Goal: Book appointment/travel/reservation

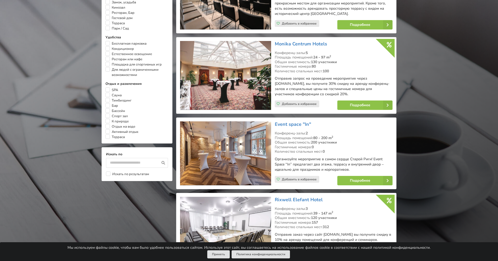
scroll to position [444, 0]
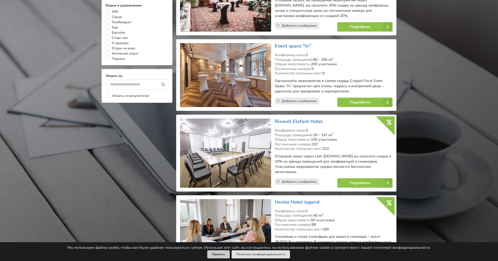
click at [225, 255] on button "Принять" at bounding box center [218, 255] width 22 height 8
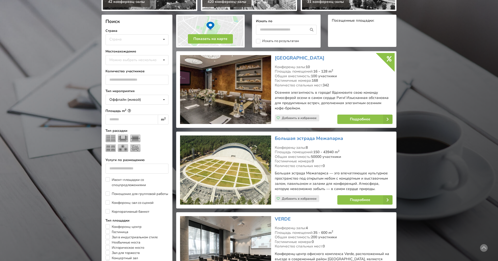
scroll to position [0, 0]
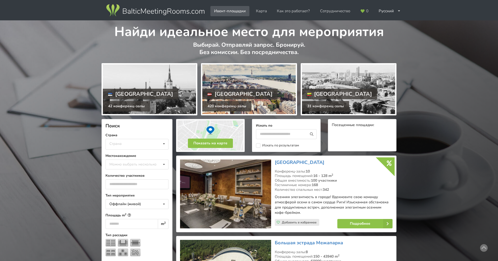
click at [227, 106] on div "420 конференц-залы" at bounding box center [226, 106] width 49 height 10
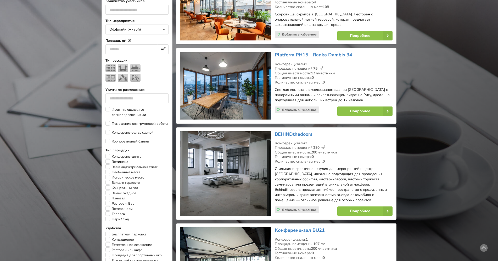
scroll to position [52, 0]
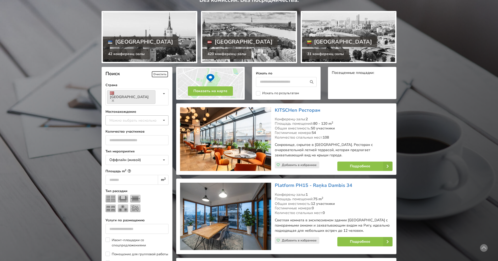
click at [120, 117] on div "Можно выбрать несколько" at bounding box center [138, 120] width 60 height 6
click at [122, 174] on div "Рига" at bounding box center [137, 179] width 62 height 10
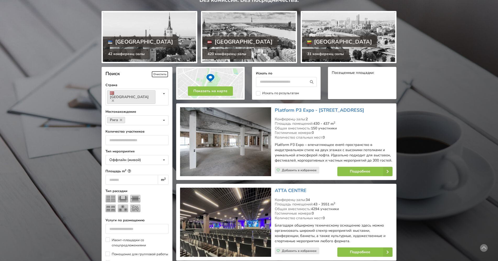
scroll to position [117, 0]
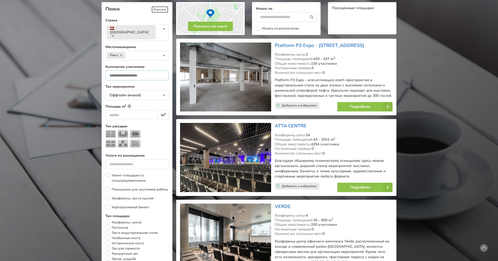
click at [123, 71] on input "number" at bounding box center [136, 76] width 63 height 10
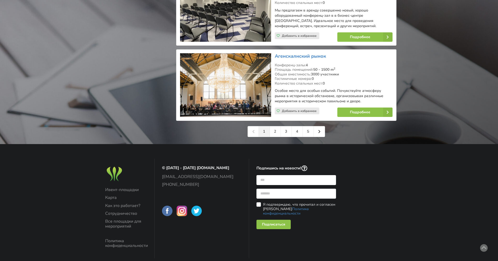
scroll to position [1237, 0]
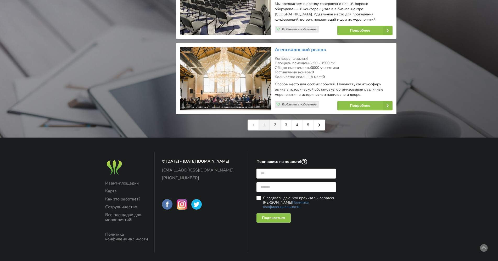
click at [275, 120] on link "2" at bounding box center [275, 125] width 11 height 10
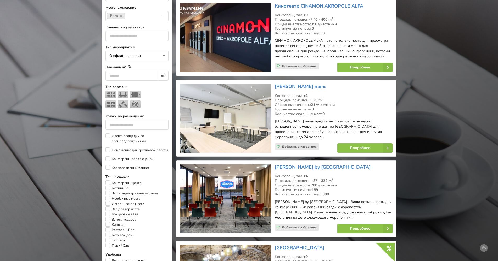
scroll to position [26, 0]
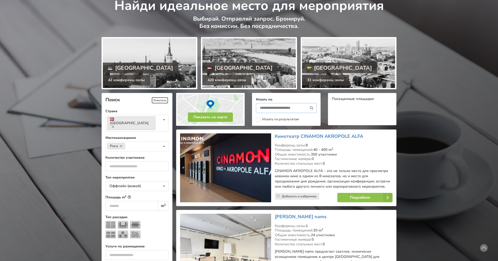
click at [277, 110] on input "text" at bounding box center [286, 108] width 61 height 10
type input "*******"
click at [313, 107] on icon at bounding box center [312, 108] width 10 height 10
type input "*******"
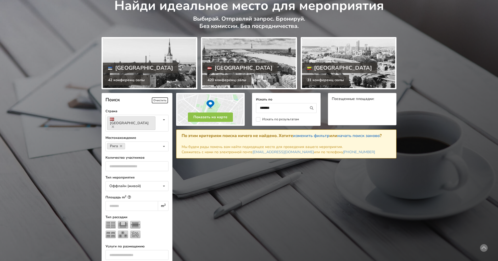
scroll to position [117, 0]
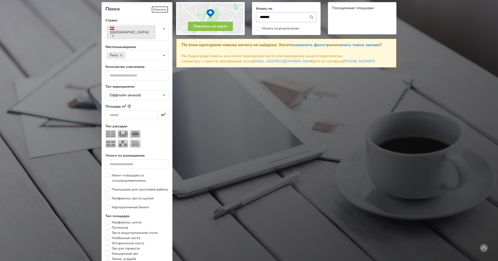
drag, startPoint x: 279, startPoint y: 18, endPoint x: 240, endPoint y: 16, distance: 39.0
click at [240, 16] on div "Показать на карте Искать по ******* Искать по результатам Посещенные площадки:" at bounding box center [285, 18] width 227 height 40
type input "******"
click at [311, 16] on icon at bounding box center [312, 17] width 10 height 10
type input "******"
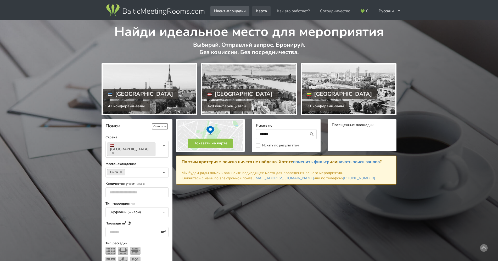
click at [263, 10] on link "Карта" at bounding box center [261, 11] width 18 height 10
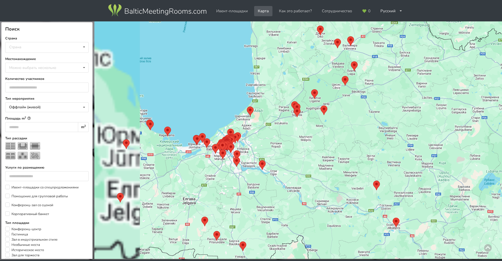
drag, startPoint x: 218, startPoint y: 170, endPoint x: 408, endPoint y: 165, distance: 189.9
click at [420, 171] on div at bounding box center [298, 140] width 408 height 238
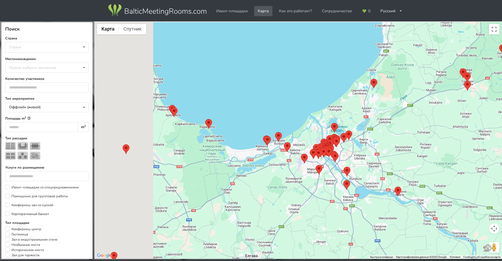
drag, startPoint x: 213, startPoint y: 164, endPoint x: 339, endPoint y: 167, distance: 125.8
click at [339, 168] on div at bounding box center [298, 140] width 408 height 238
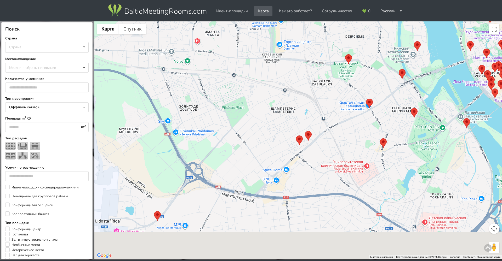
drag, startPoint x: 327, startPoint y: 217, endPoint x: 299, endPoint y: 130, distance: 91.6
click at [299, 130] on div at bounding box center [298, 140] width 408 height 238
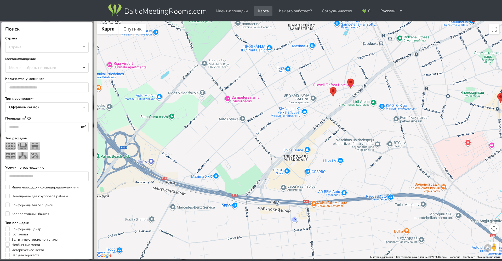
drag, startPoint x: 284, startPoint y: 179, endPoint x: 351, endPoint y: 145, distance: 75.2
click at [351, 145] on div at bounding box center [298, 140] width 408 height 238
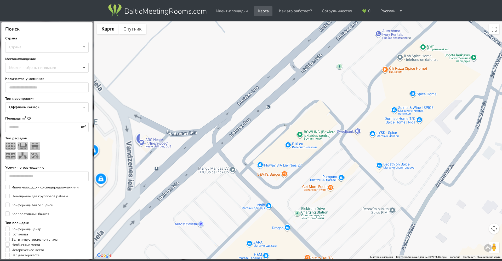
drag, startPoint x: 287, startPoint y: 139, endPoint x: 370, endPoint y: 142, distance: 83.2
click at [370, 143] on div at bounding box center [298, 140] width 408 height 238
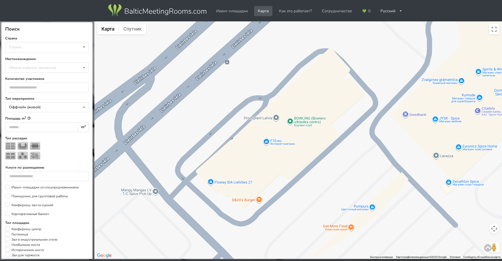
drag, startPoint x: 315, startPoint y: 157, endPoint x: 339, endPoint y: 149, distance: 25.8
click at [339, 149] on div at bounding box center [298, 140] width 408 height 238
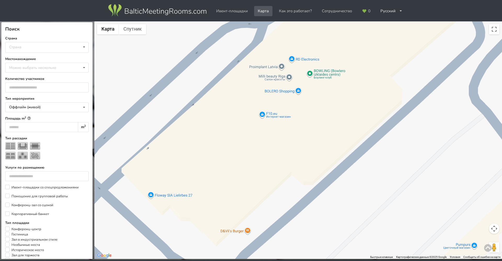
drag, startPoint x: 290, startPoint y: 168, endPoint x: 320, endPoint y: 137, distance: 43.5
click at [320, 137] on div at bounding box center [298, 140] width 408 height 238
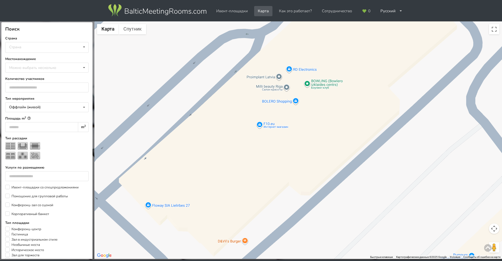
drag, startPoint x: 332, startPoint y: 103, endPoint x: 329, endPoint y: 115, distance: 11.9
click at [329, 115] on div at bounding box center [298, 140] width 408 height 238
